Goal: Navigation & Orientation: Find specific page/section

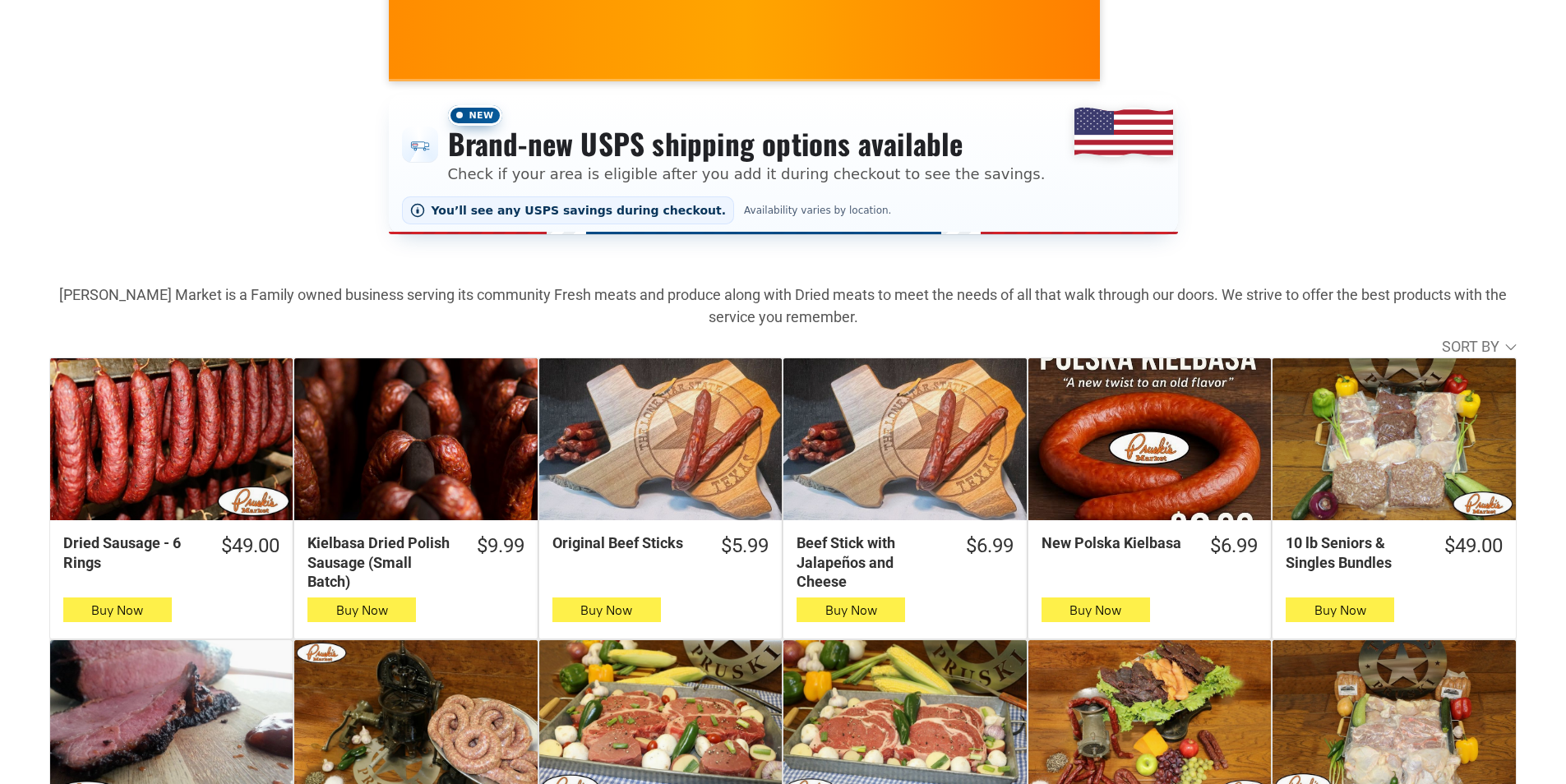
scroll to position [576, 0]
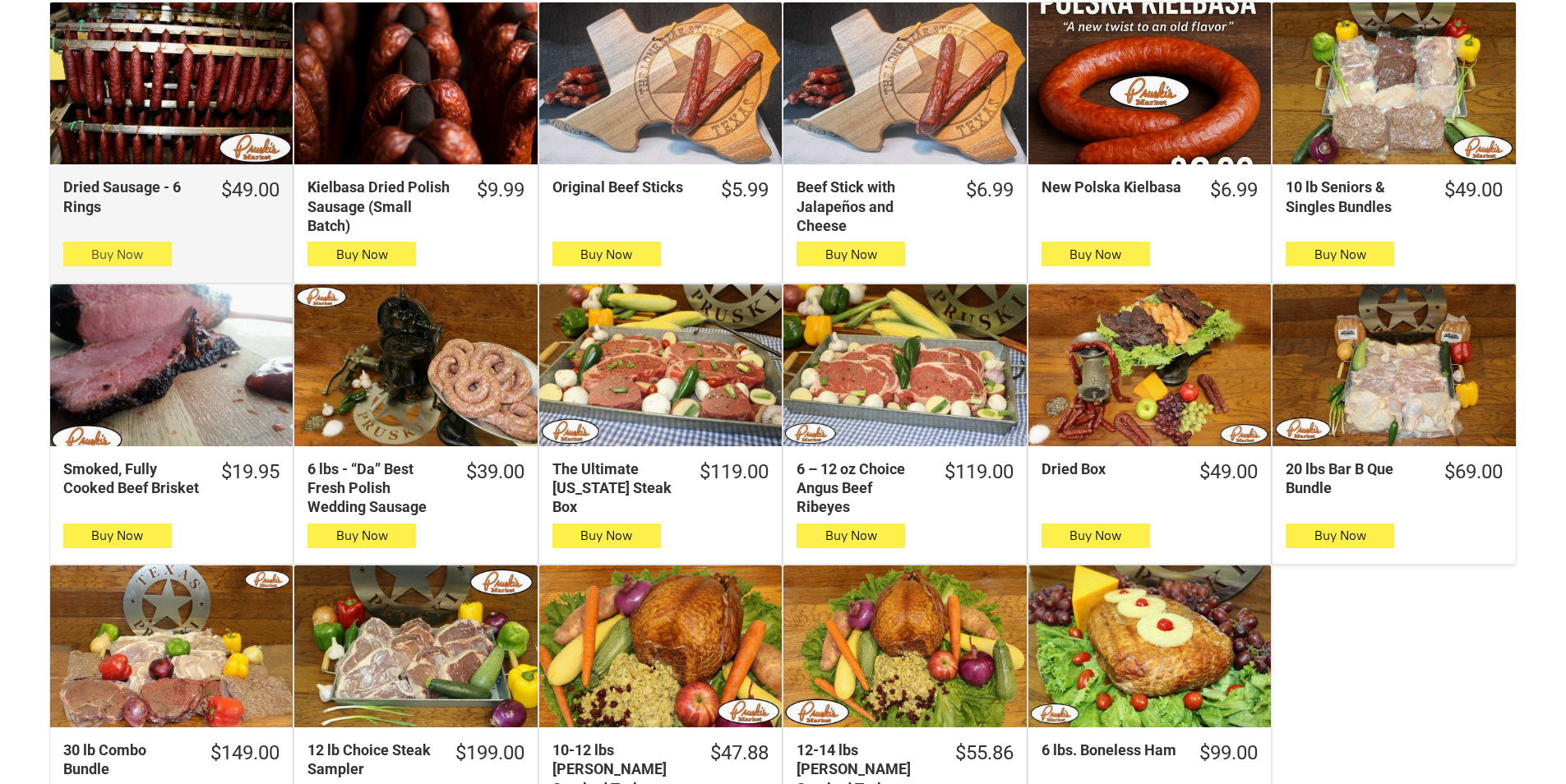
click at [144, 263] on button "Buy Now" at bounding box center [117, 254] width 109 height 25
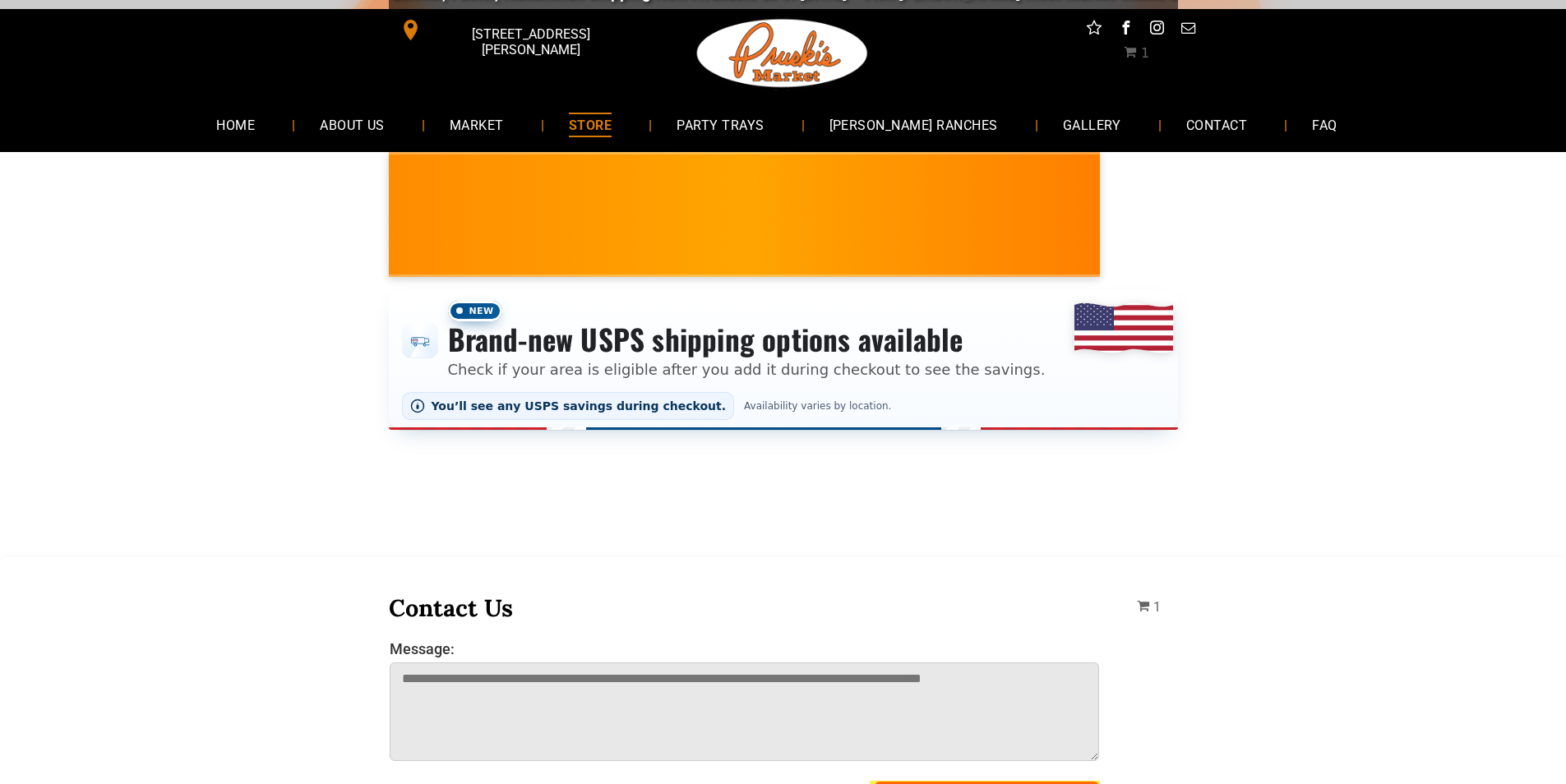
scroll to position [0, 0]
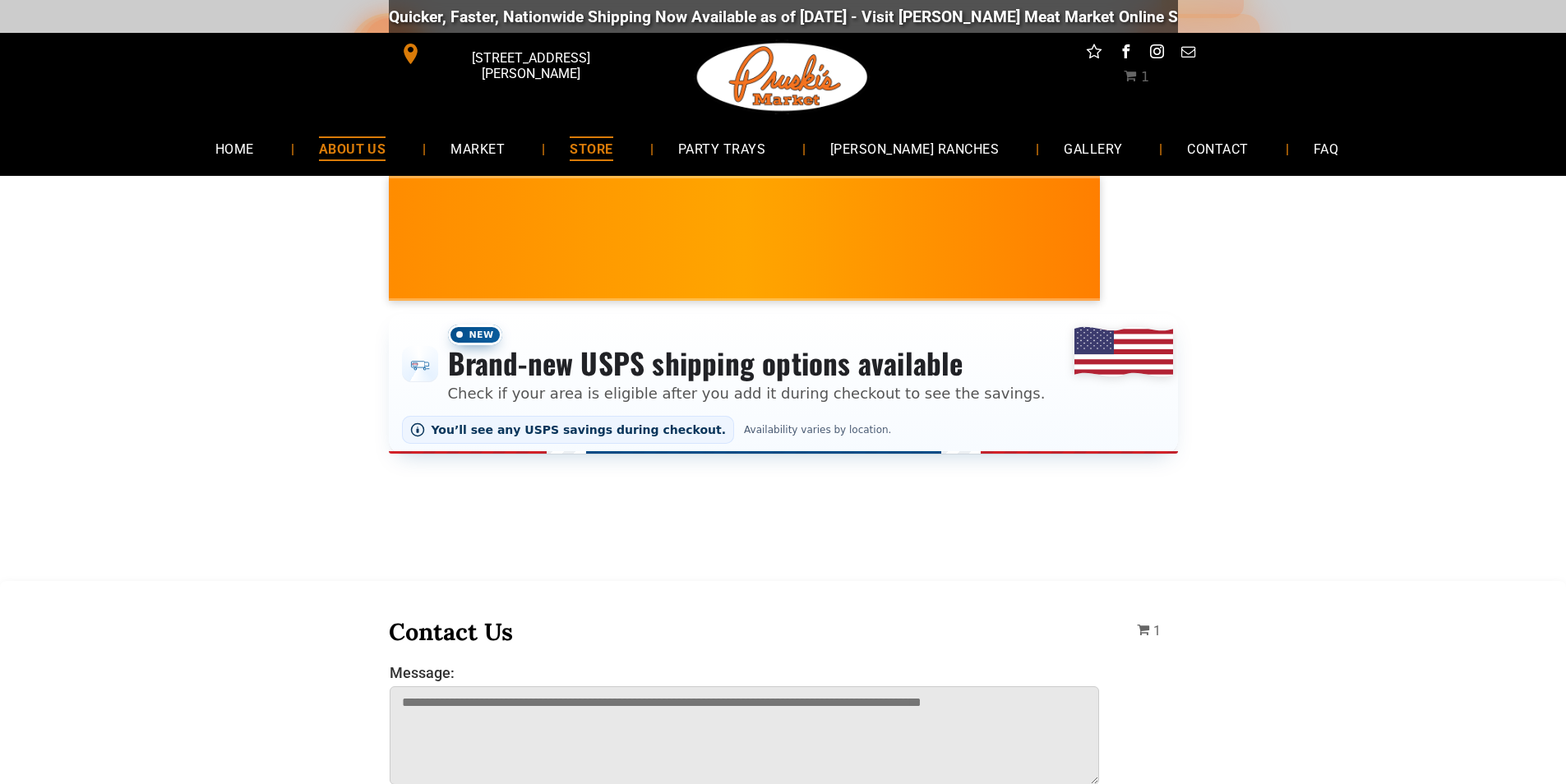
click at [411, 141] on link "ABOUT US" at bounding box center [352, 148] width 116 height 44
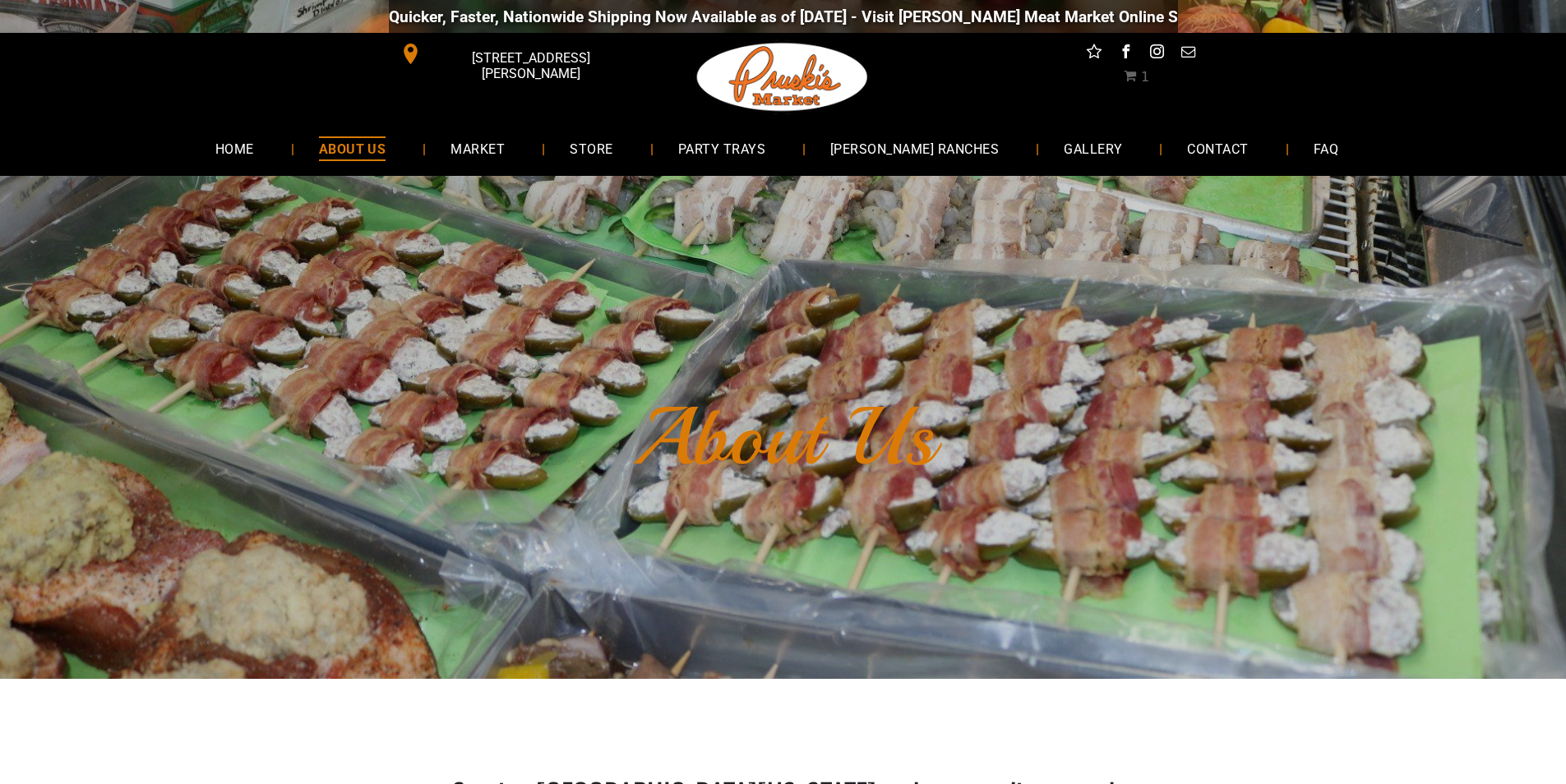
click at [411, 161] on link "ABOUT US" at bounding box center [352, 148] width 116 height 44
drag, startPoint x: 504, startPoint y: 117, endPoint x: 445, endPoint y: 118, distance: 59.0
click at [279, 147] on link "HOME" at bounding box center [234, 148] width 88 height 44
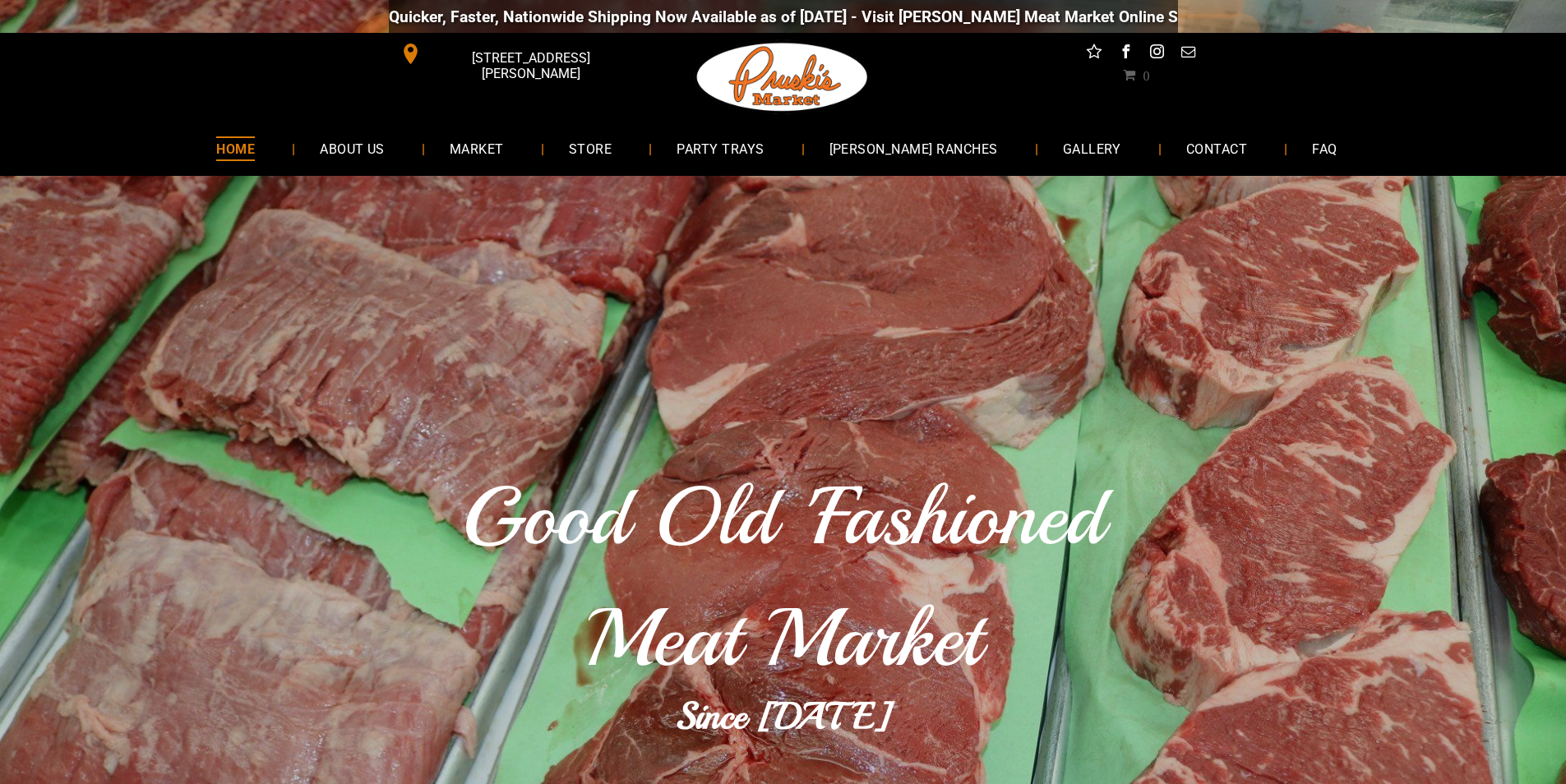
click at [255, 138] on span "HOME" at bounding box center [235, 149] width 39 height 24
